Goal: Task Accomplishment & Management: Manage account settings

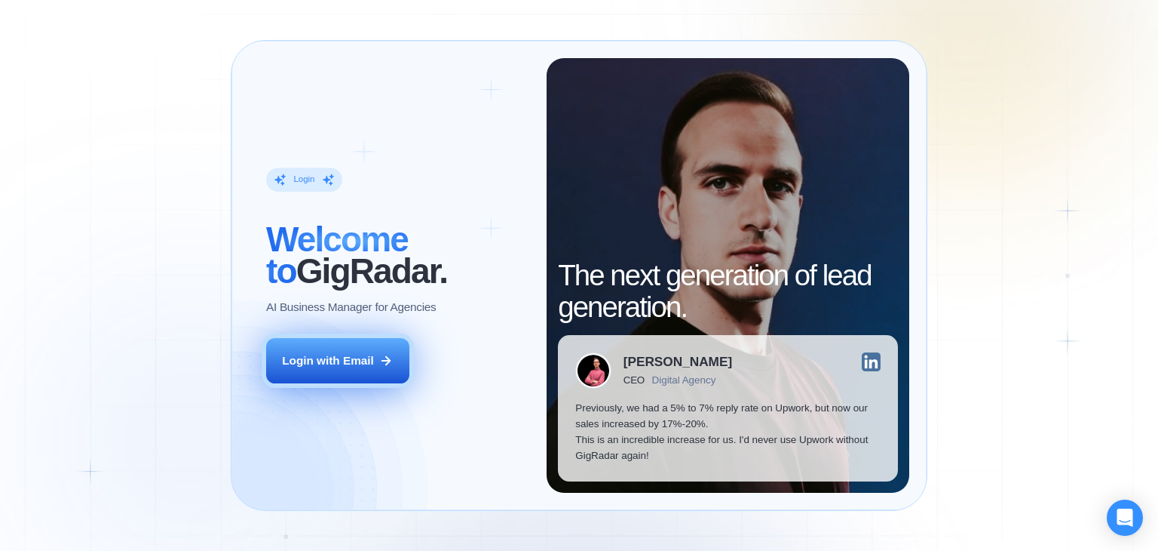
click at [367, 369] on button "Login with Email" at bounding box center [337, 360] width 143 height 45
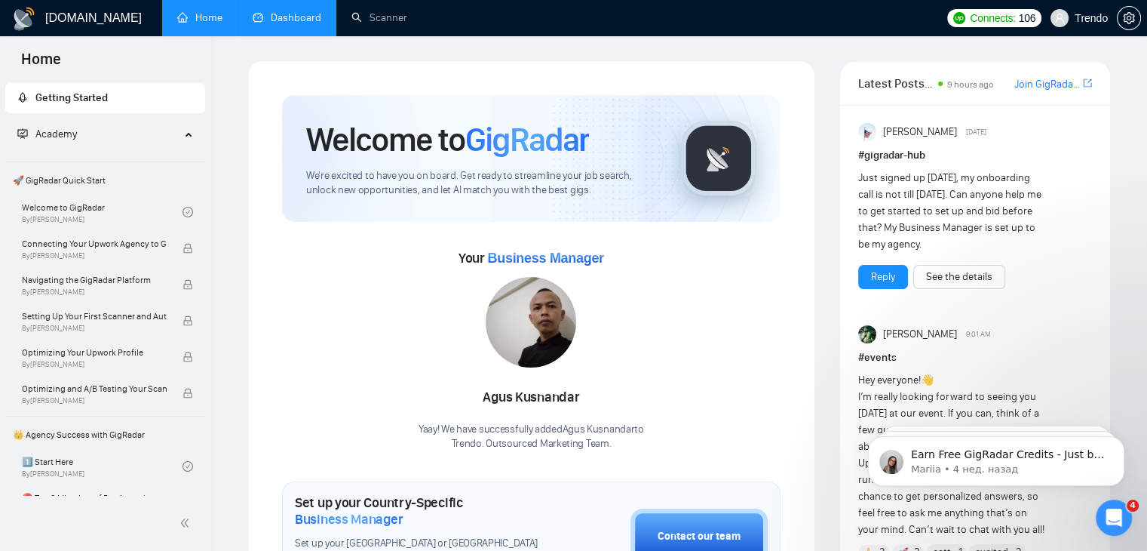
click at [296, 17] on link "Dashboard" at bounding box center [287, 17] width 69 height 13
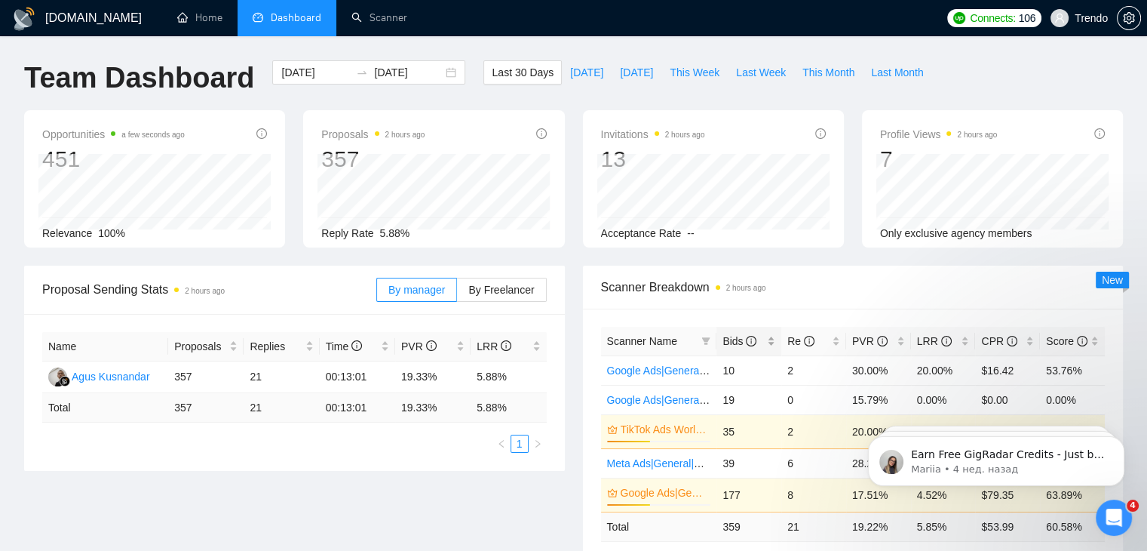
click at [732, 341] on span "Bids" at bounding box center [739, 341] width 34 height 12
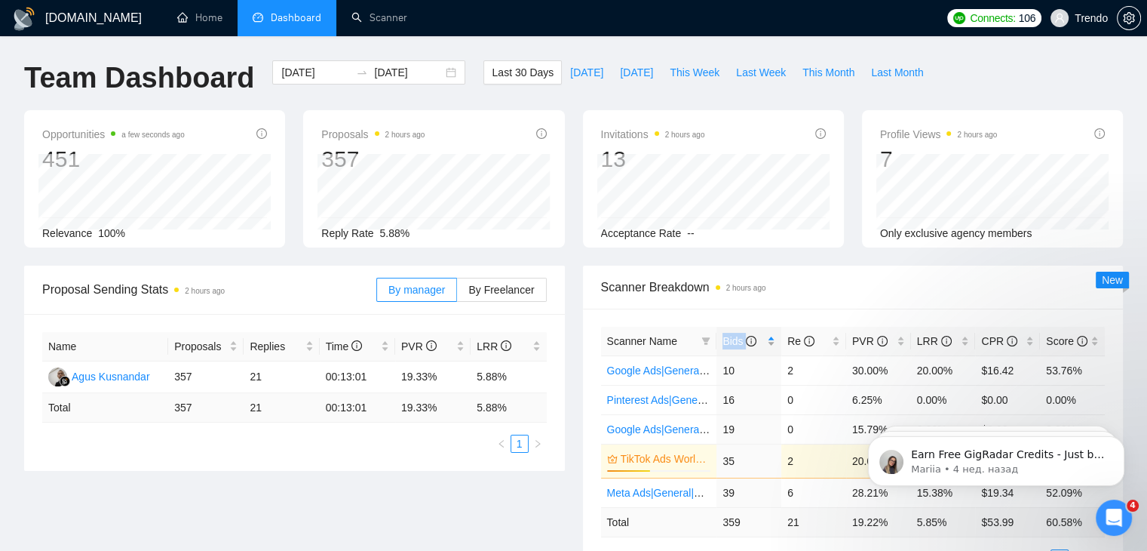
click at [732, 341] on span "Bids" at bounding box center [739, 341] width 34 height 12
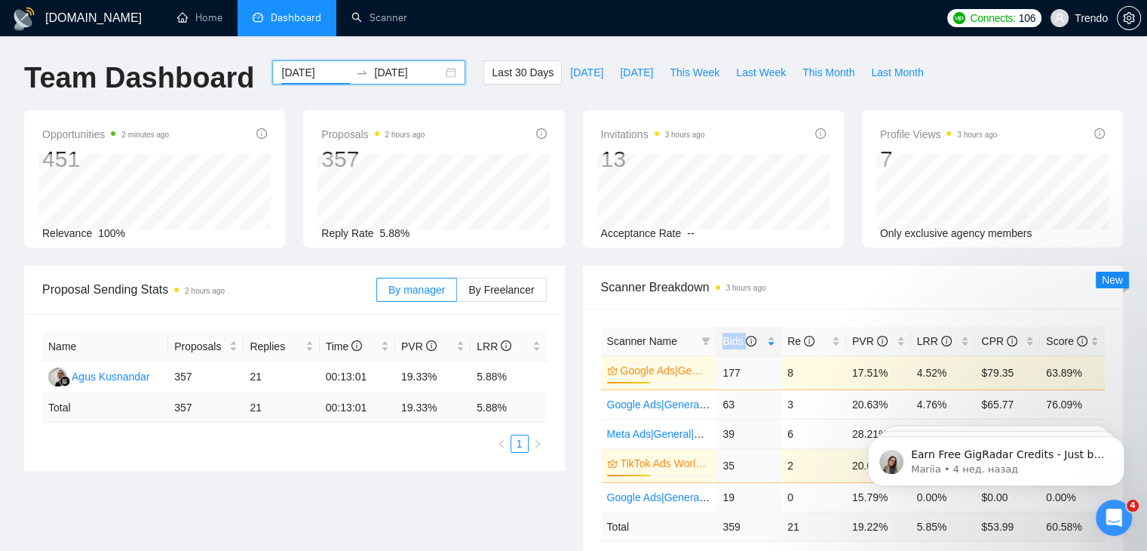
click at [311, 73] on input "[DATE]" at bounding box center [315, 72] width 69 height 17
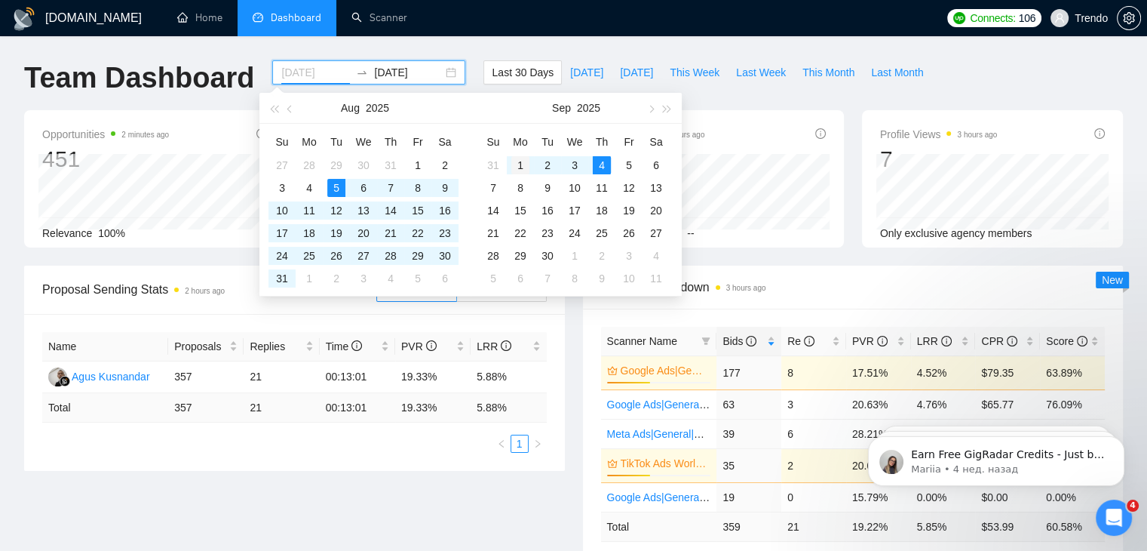
type input "[DATE]"
click at [517, 164] on div "1" at bounding box center [520, 165] width 18 height 18
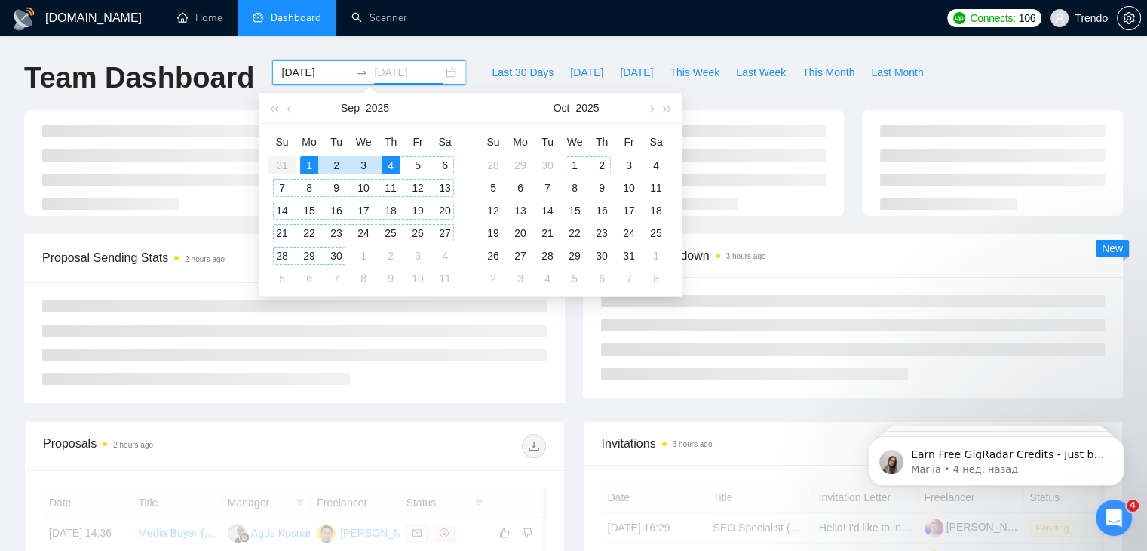
type input "[DATE]"
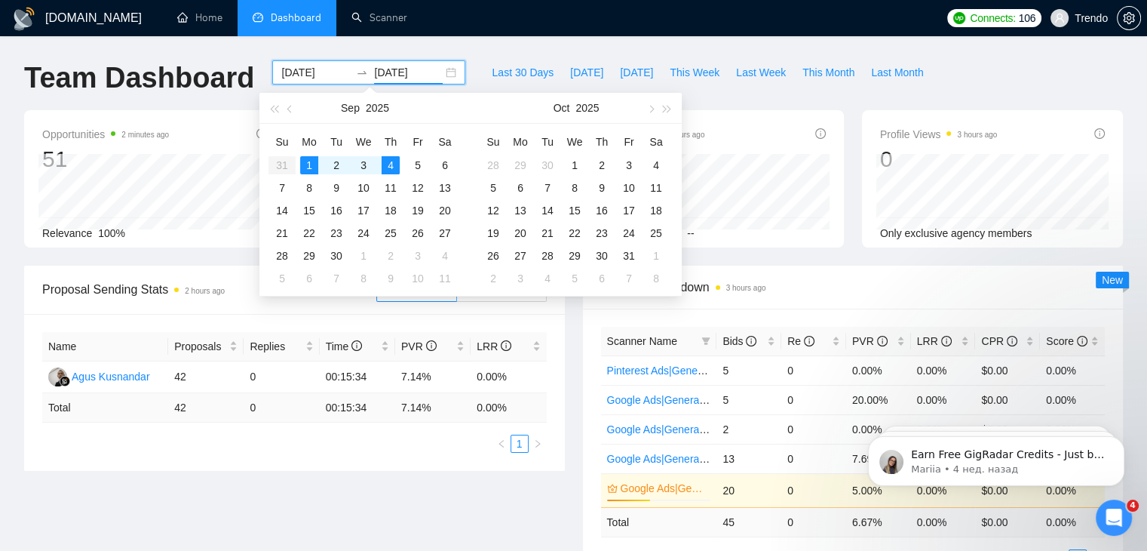
click at [967, 85] on div "Team Dashboard [DATE] [DATE] Last 30 Days [DATE] [DATE] This Week Last Week Thi…" at bounding box center [573, 85] width 1117 height 50
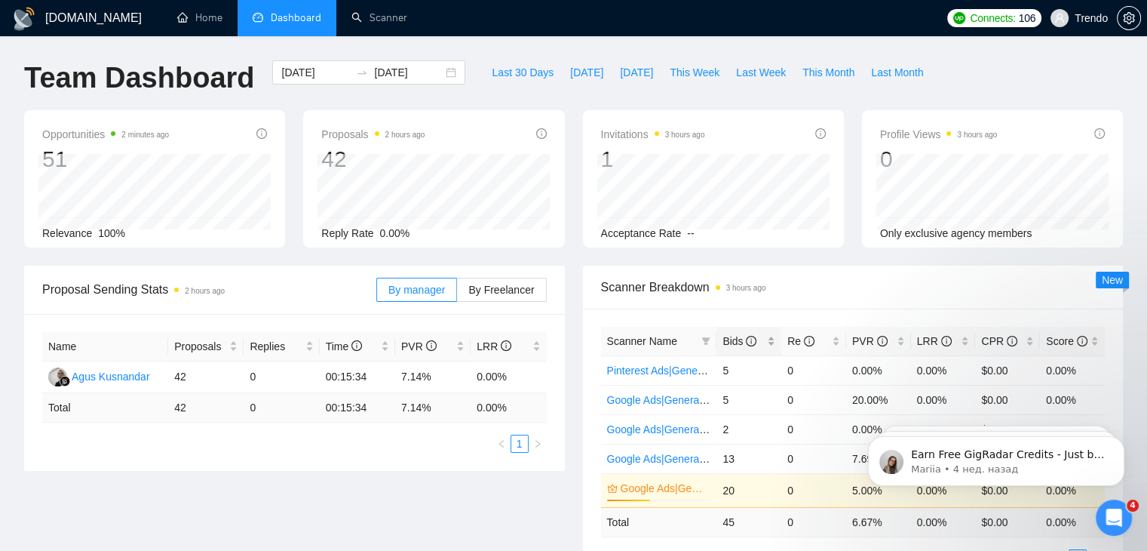
click at [733, 342] on span "Bids" at bounding box center [739, 341] width 34 height 12
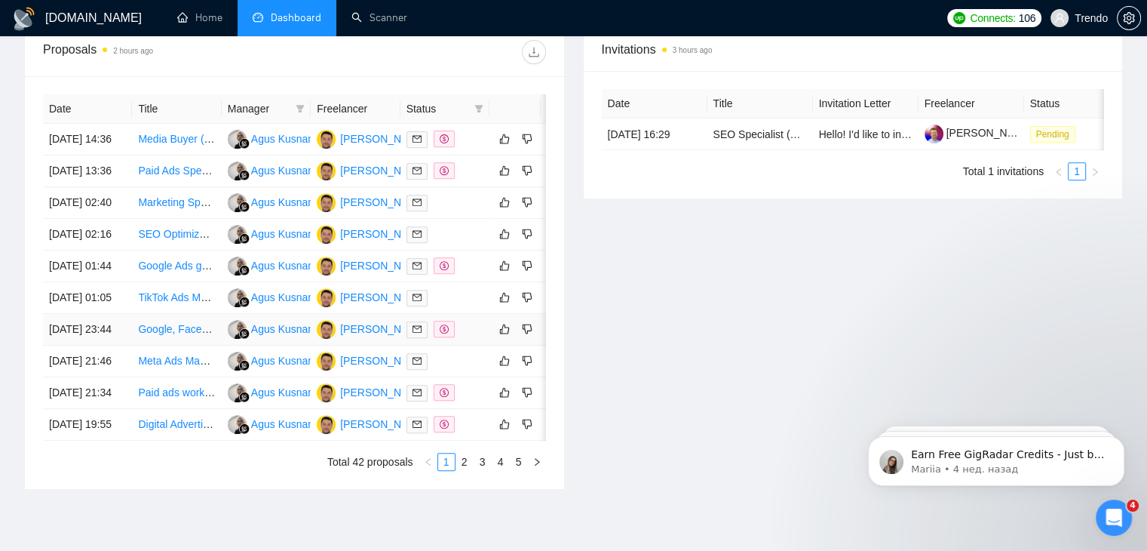
scroll to position [800, 0]
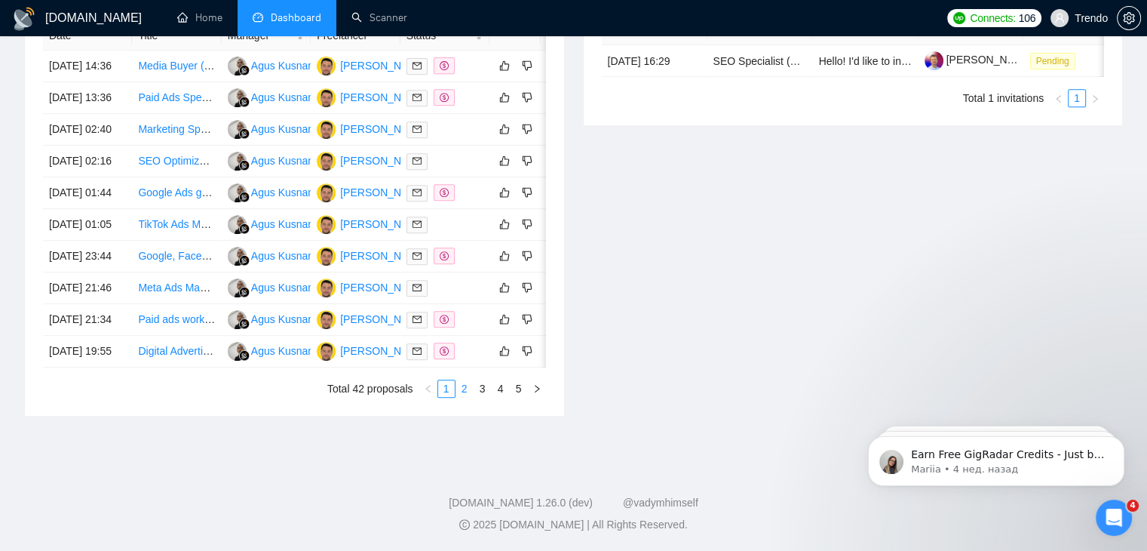
click at [461, 385] on link "2" at bounding box center [464, 388] width 17 height 17
